Goal: Transaction & Acquisition: Purchase product/service

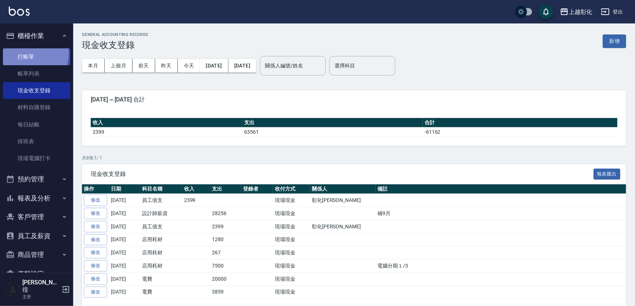
click at [27, 53] on link "打帳單" at bounding box center [36, 56] width 67 height 17
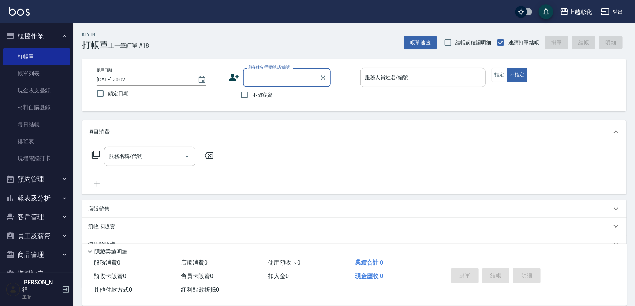
type input "9"
type input "09133390127"
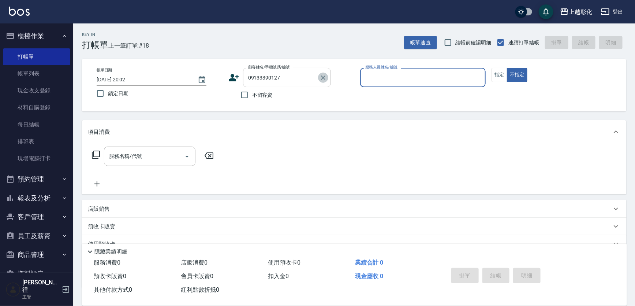
click at [321, 75] on icon "Clear" at bounding box center [322, 77] width 7 height 7
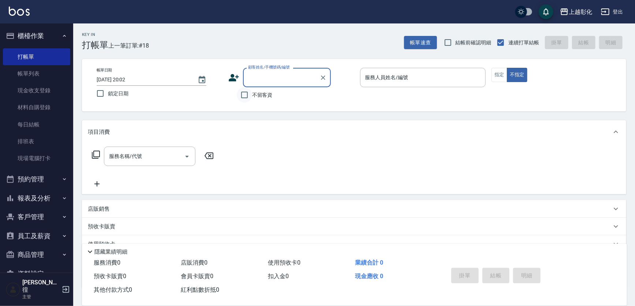
click at [242, 95] on input "不留客資" at bounding box center [244, 94] width 15 height 15
checkbox input "true"
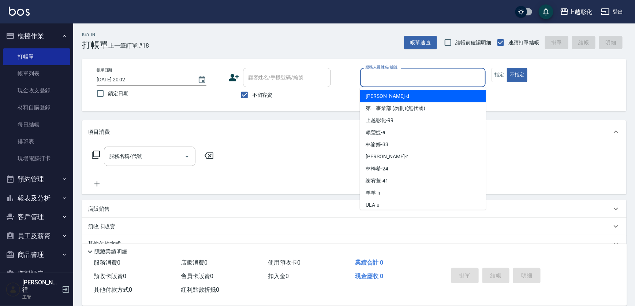
click at [435, 80] on input "服務人員姓名/編號" at bounding box center [422, 77] width 119 height 13
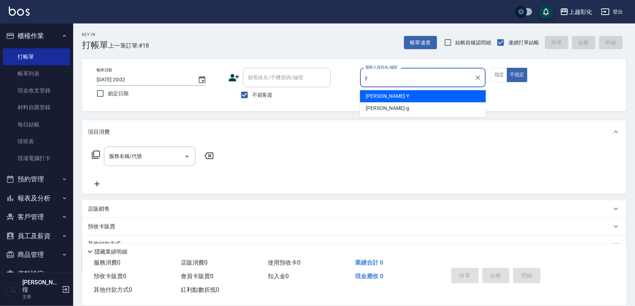
type input "[PERSON_NAME]-Y"
type button "false"
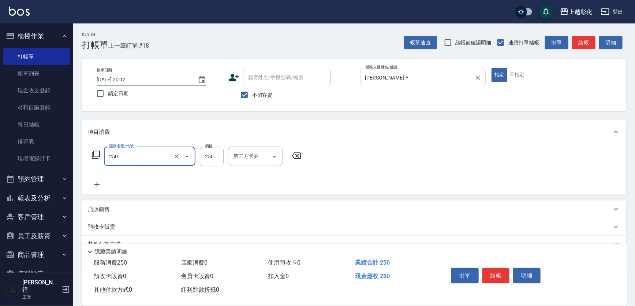
type input "B級單剪(250)"
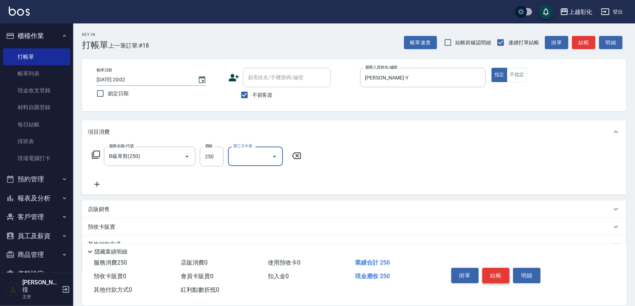
click at [499, 271] on button "結帳" at bounding box center [495, 274] width 27 height 15
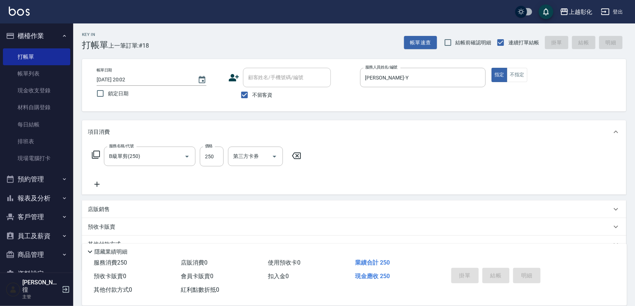
type input "[DATE] 20:03"
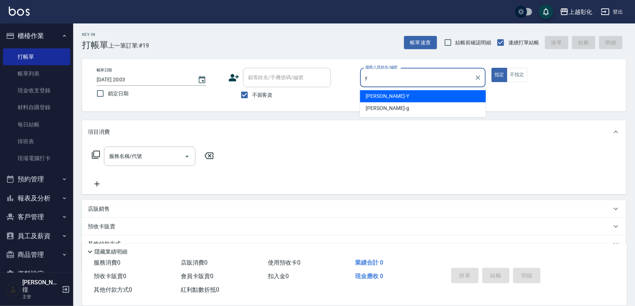
type input "[PERSON_NAME]-Y"
type button "true"
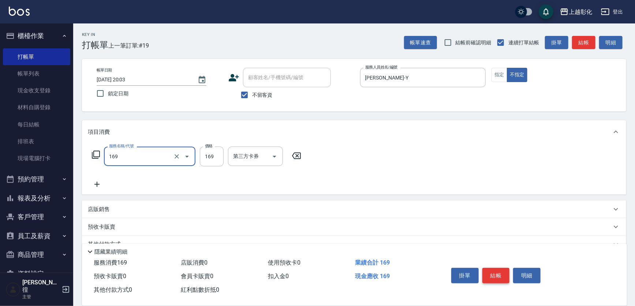
type input "剪髮(169)"
click at [492, 276] on button "結帳" at bounding box center [495, 274] width 27 height 15
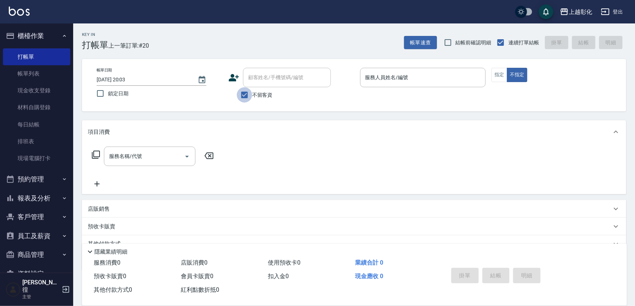
click at [242, 95] on input "不留客資" at bounding box center [244, 94] width 15 height 15
checkbox input "false"
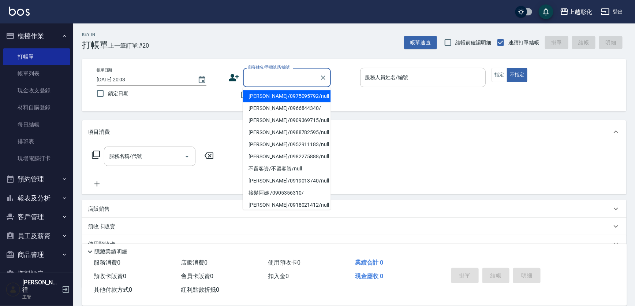
click at [260, 78] on input "顧客姓名/手機號碼/編號" at bounding box center [281, 77] width 70 height 13
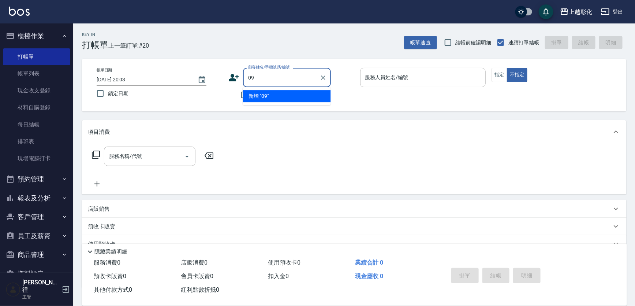
type input "0"
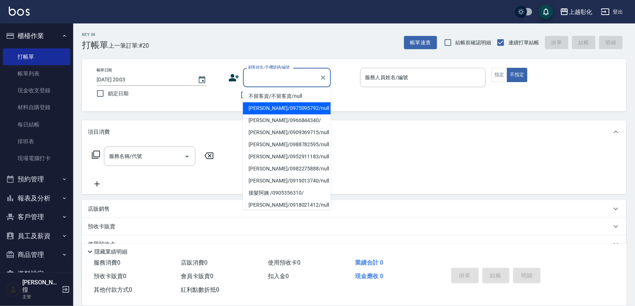
click at [186, 101] on div "帳單日期 [DATE] 20:03 鎖定日期 顧客姓名/手機號碼/編號 顧客姓名/手機號碼/編號 不留客資 服務人員姓名/編號 服務人員姓名/編號 指定 不指定" at bounding box center [354, 85] width 527 height 35
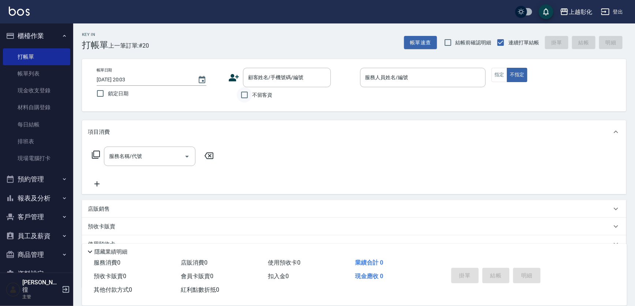
click at [238, 93] on input "不留客資" at bounding box center [244, 94] width 15 height 15
checkbox input "true"
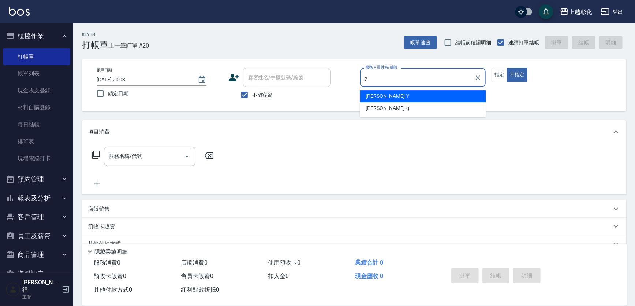
type input "[PERSON_NAME]-Y"
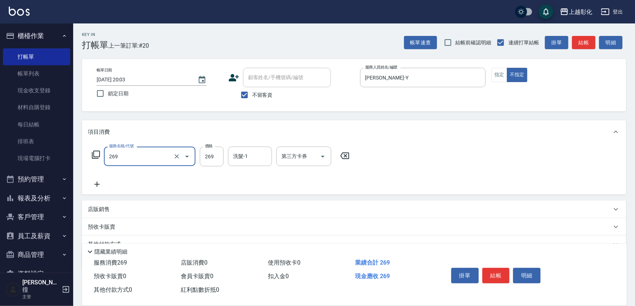
type input "一般洗剪(269)"
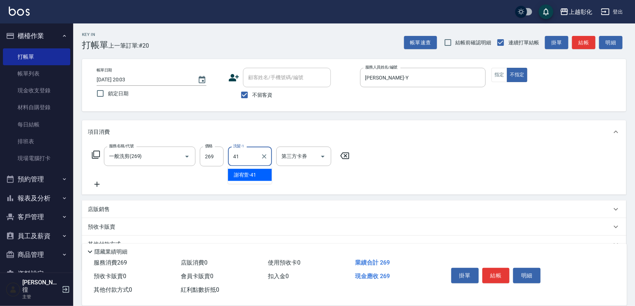
type input "[PERSON_NAME]-41"
click at [488, 276] on button "結帳" at bounding box center [495, 274] width 27 height 15
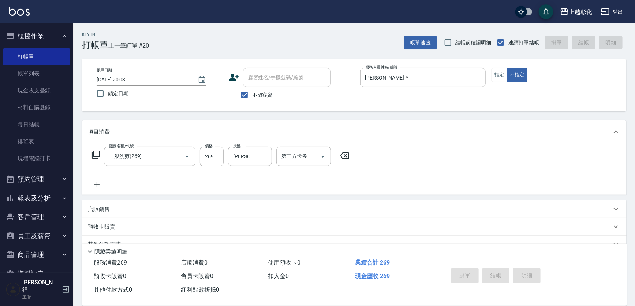
type input "[DATE] 20:04"
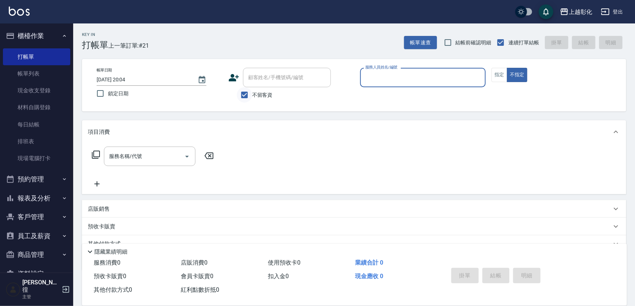
click at [246, 88] on div "顧客姓名/手機號碼/編號 顧客姓名/手機號碼/編號 不留客資" at bounding box center [291, 85] width 126 height 35
click at [244, 95] on input "不留客資" at bounding box center [244, 94] width 15 height 15
checkbox input "false"
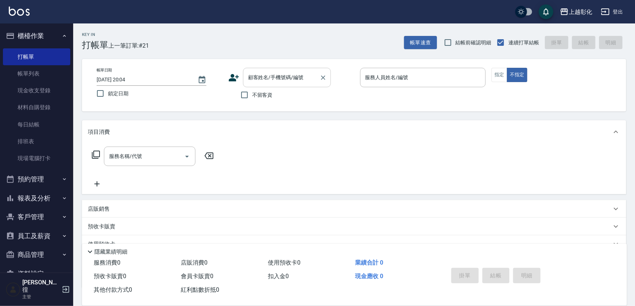
click at [251, 79] on input "顧客姓名/手機號碼/編號" at bounding box center [281, 77] width 70 height 13
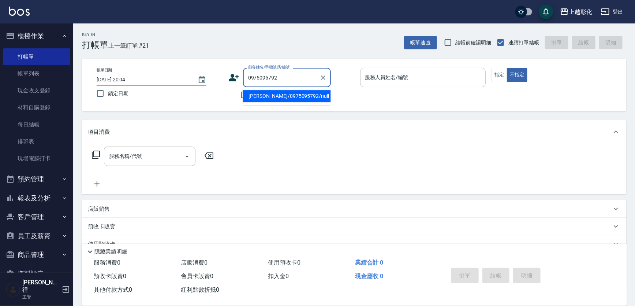
type input "[PERSON_NAME]/0975095792/null"
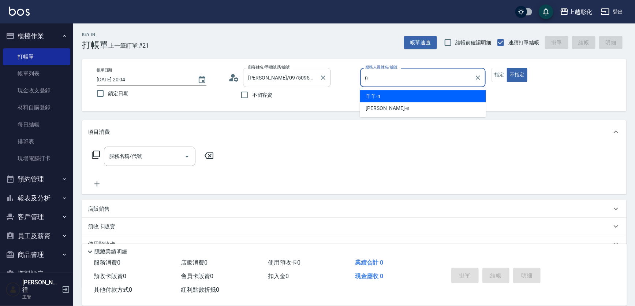
type input "羊羊-n"
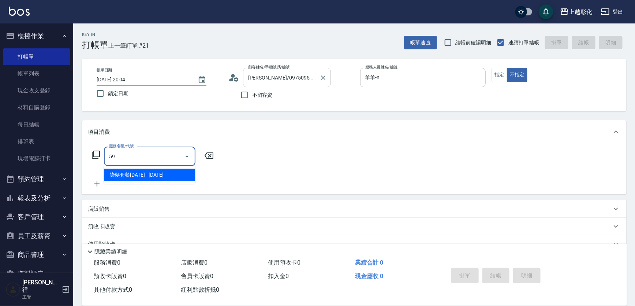
type input "5"
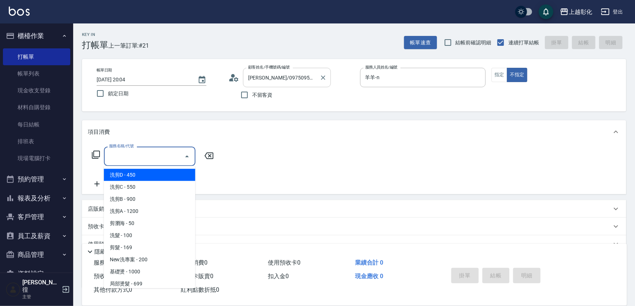
type input "洗剪D(002)"
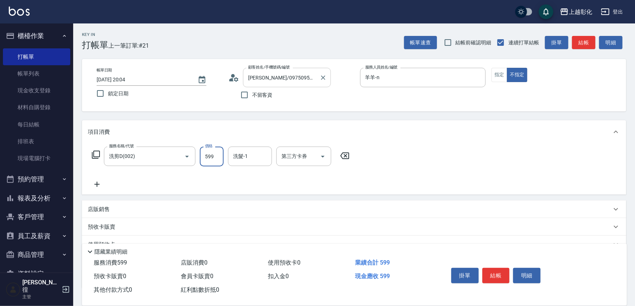
type input "599"
type input "林渝婷-33"
click at [493, 270] on button "結帳" at bounding box center [495, 274] width 27 height 15
type input "[DATE] 20:05"
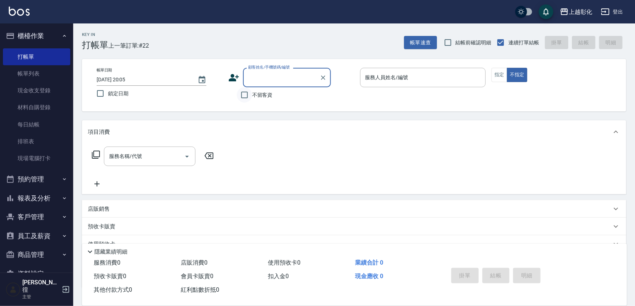
click at [244, 96] on input "不留客資" at bounding box center [244, 94] width 15 height 15
checkbox input "true"
type input "張苡竫/0930253839/"
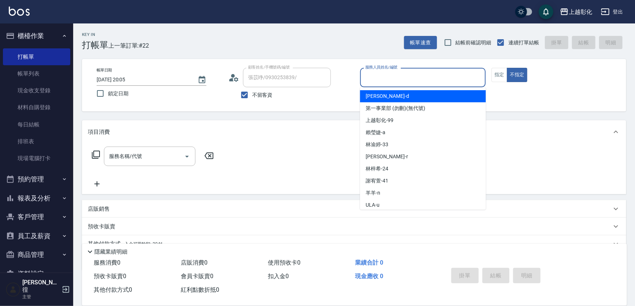
click at [362, 77] on div "服務人員姓名/編號" at bounding box center [423, 77] width 126 height 19
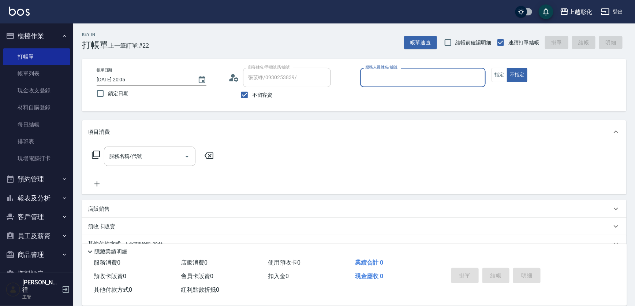
click at [414, 83] on input "服務人員姓名/編號" at bounding box center [422, 77] width 119 height 13
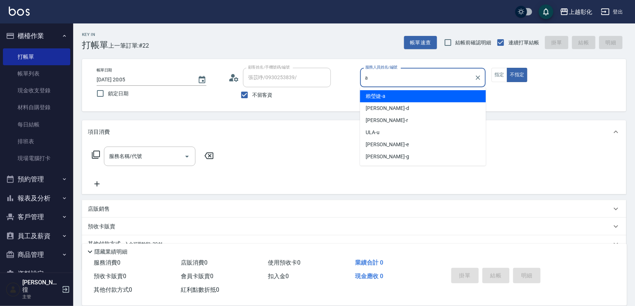
type input "[PERSON_NAME]"
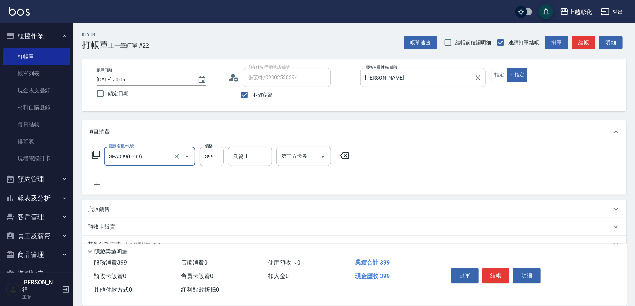
type input "SPA399(0399)"
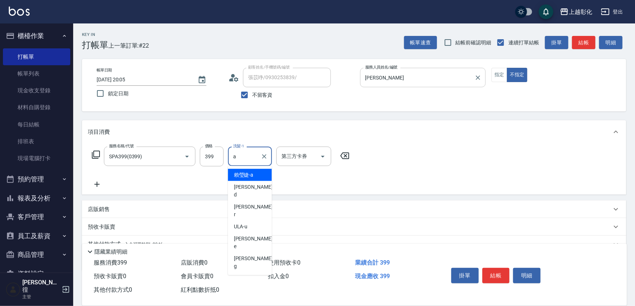
type input "[PERSON_NAME]"
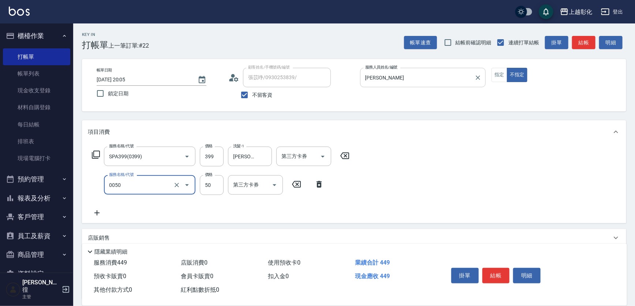
type input "剪瀏海(0050)"
click at [489, 272] on button "結帳" at bounding box center [495, 274] width 27 height 15
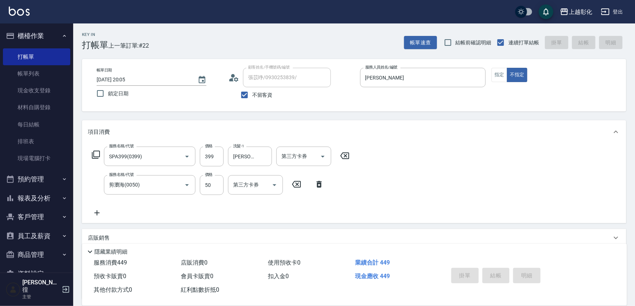
type input "[DATE] 20:06"
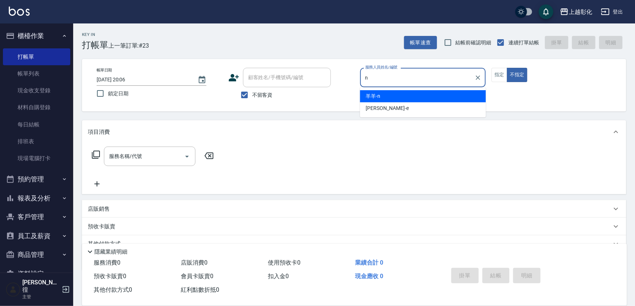
type input "羊羊-n"
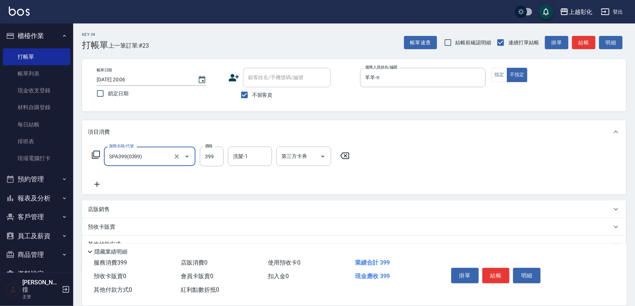
type input "SPA399(0399)"
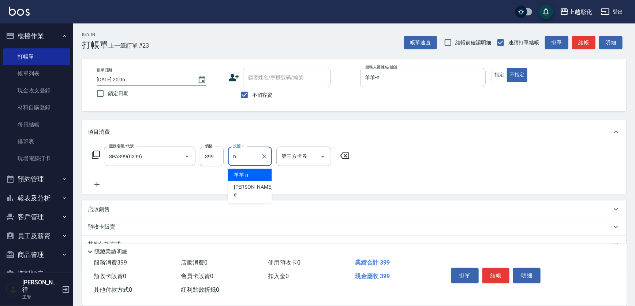
type input "羊羊-n"
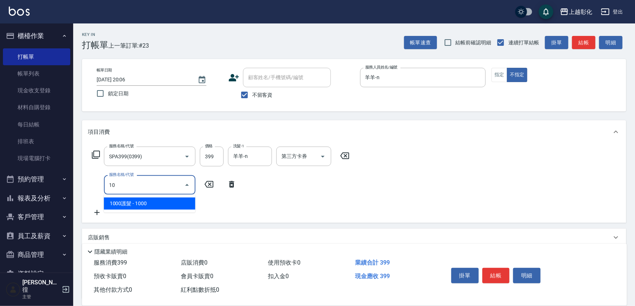
type input "1"
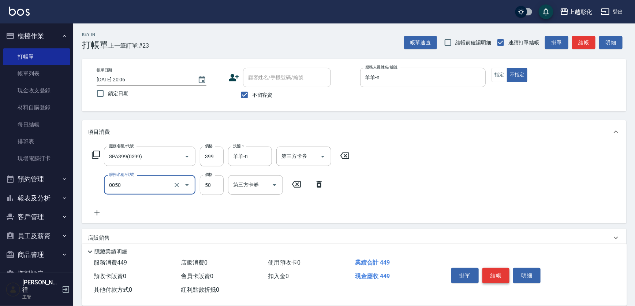
type input "剪瀏海(0050)"
click at [501, 276] on button "結帳" at bounding box center [495, 274] width 27 height 15
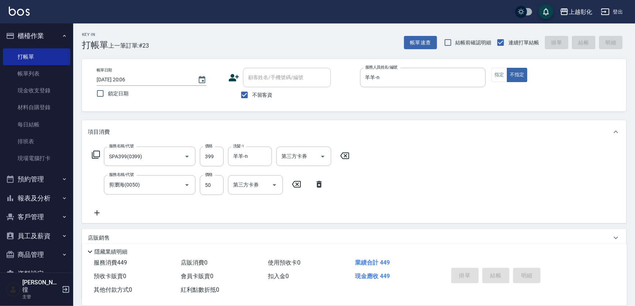
type input "[DATE] 20:07"
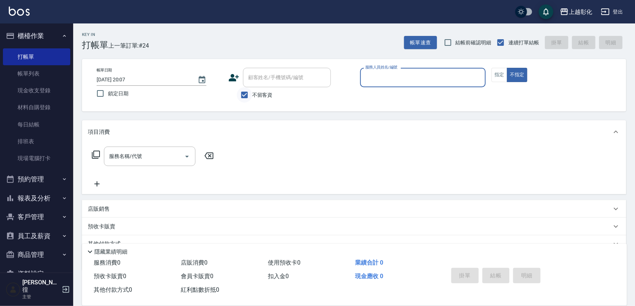
click at [248, 95] on input "不留客資" at bounding box center [244, 94] width 15 height 15
checkbox input "false"
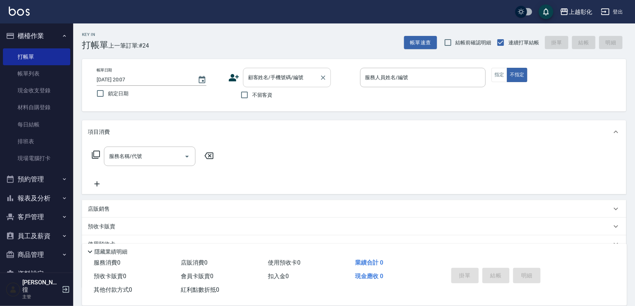
click at [251, 83] on input "顧客姓名/手機號碼/編號" at bounding box center [281, 77] width 70 height 13
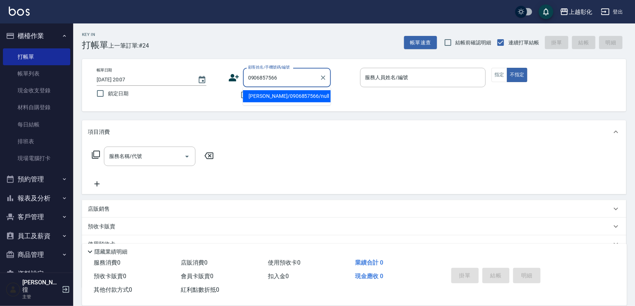
type input "[PERSON_NAME]/0906857566/null"
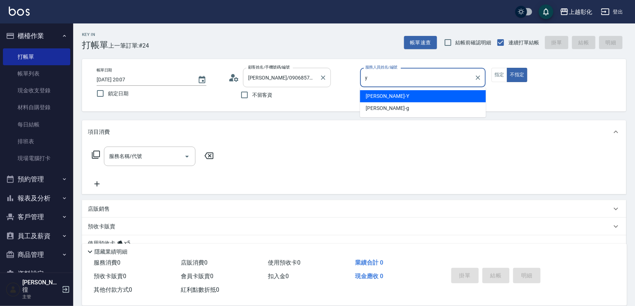
type input "[PERSON_NAME]-Y"
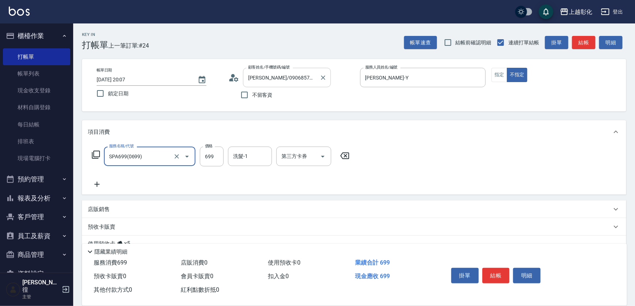
type input "SPA699(0699)"
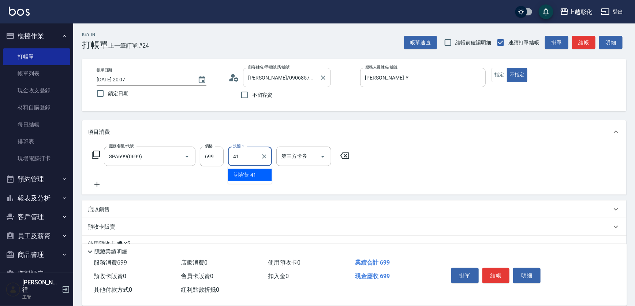
type input "[PERSON_NAME]-41"
click at [486, 273] on button "結帳" at bounding box center [495, 274] width 27 height 15
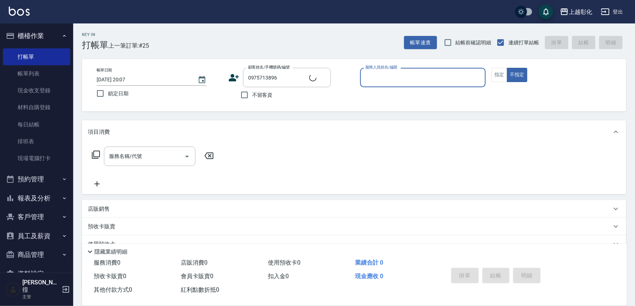
type input "[PERSON_NAME]/0975713896/"
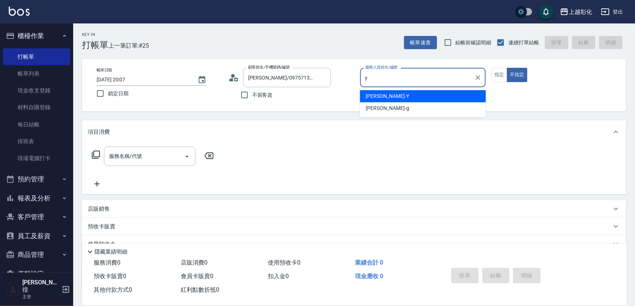
type input "[PERSON_NAME]-Y"
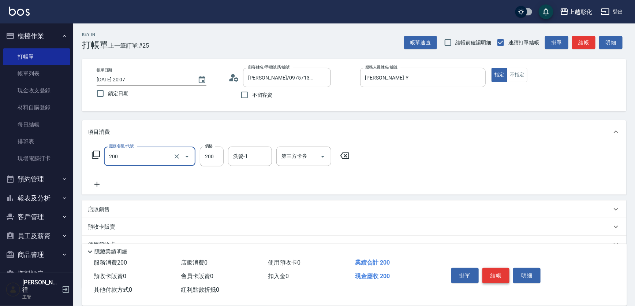
type input "New洗專案(200)"
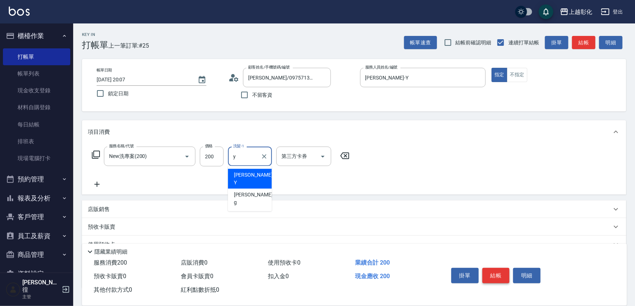
type input "[PERSON_NAME]-Y"
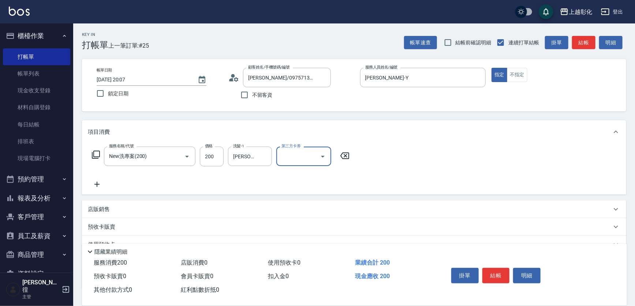
click at [497, 282] on div "掛單 結帳 明細" at bounding box center [496, 276] width 96 height 23
click at [508, 272] on button "結帳" at bounding box center [495, 274] width 27 height 15
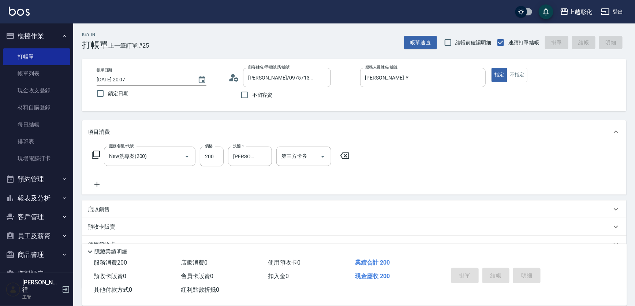
type input "[DATE] 20:08"
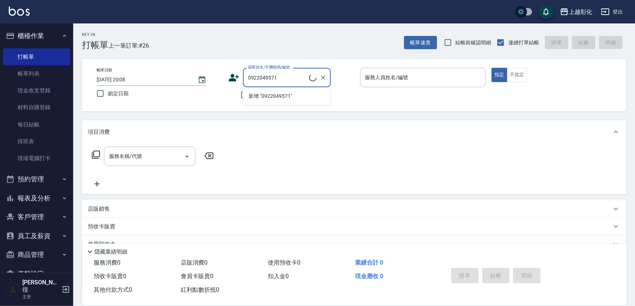
type input "[PERSON_NAME]/0922049571/null"
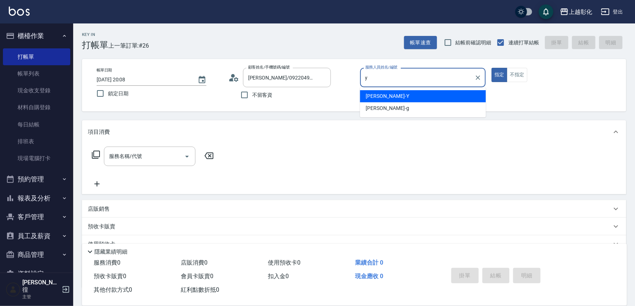
type input "[PERSON_NAME]-Y"
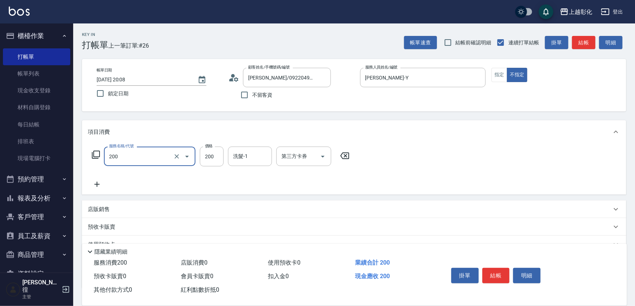
type input "New洗專案(200)"
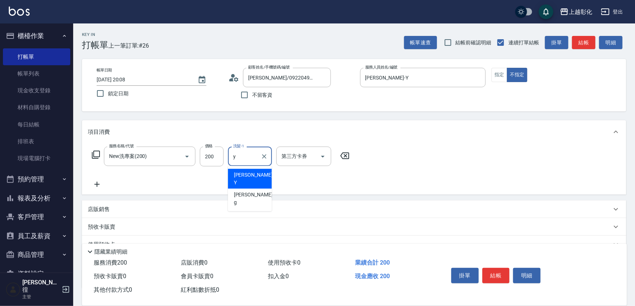
type input "[PERSON_NAME]-Y"
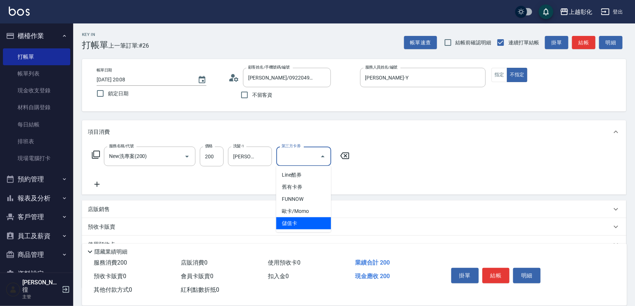
type input "儲值卡"
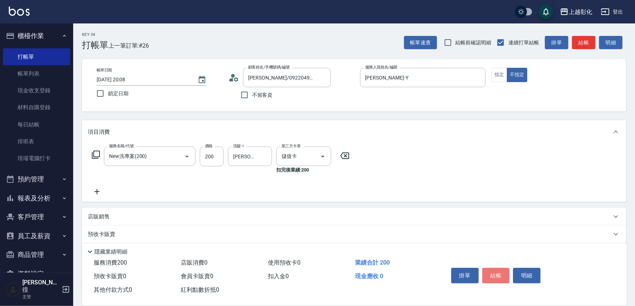
click at [508, 273] on button "結帳" at bounding box center [495, 274] width 27 height 15
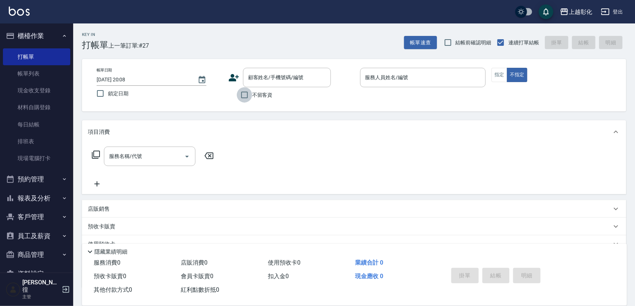
click at [246, 96] on input "不留客資" at bounding box center [244, 94] width 15 height 15
checkbox input "true"
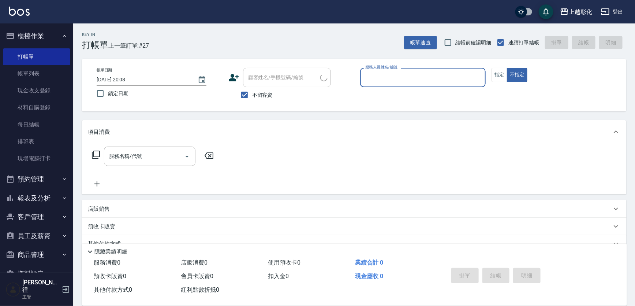
type input "張苡竫/0930253839/"
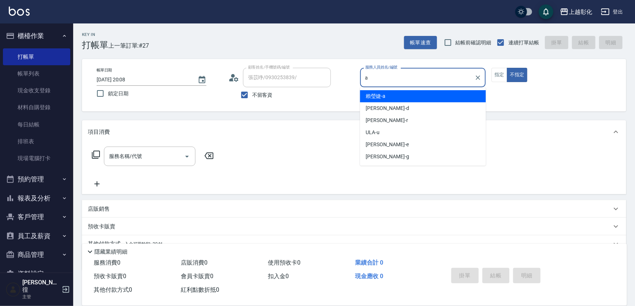
type input "[PERSON_NAME]"
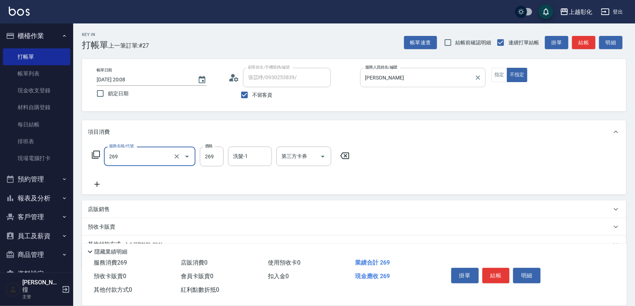
type input "一般洗剪(269)"
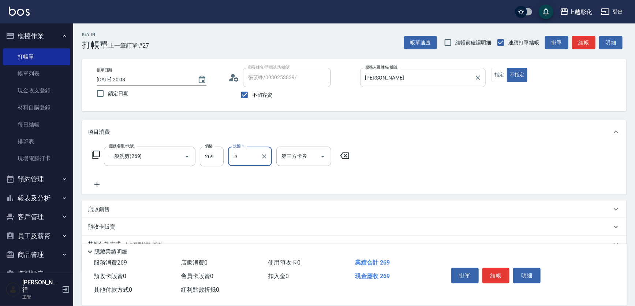
type input "."
type input "林渝婷-33"
click at [497, 274] on button "結帳" at bounding box center [495, 274] width 27 height 15
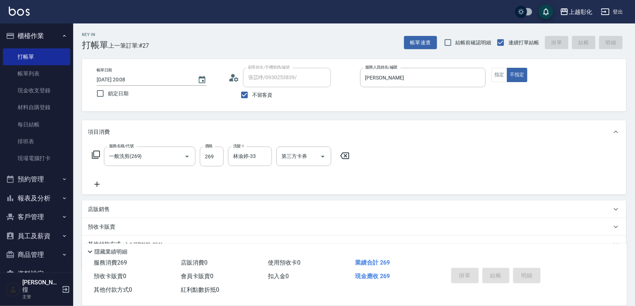
type input "[DATE] 20:09"
